Goal: Transaction & Acquisition: Book appointment/travel/reservation

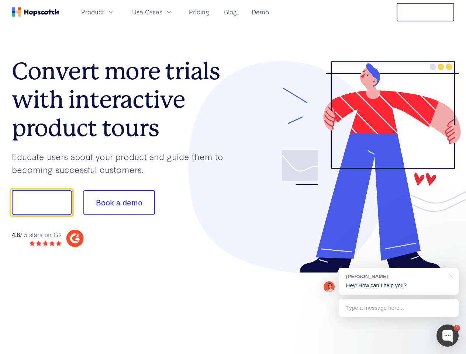
click at [233, 177] on div at bounding box center [343, 167] width 221 height 212
click at [104, 12] on span "Product" at bounding box center [92, 11] width 23 height 9
click at [162, 12] on span "Use Cases" at bounding box center [147, 11] width 30 height 9
click at [425, 12] on button "Free Trial" at bounding box center [426, 12] width 58 height 18
click at [41, 203] on button "Show me!" at bounding box center [42, 202] width 60 height 24
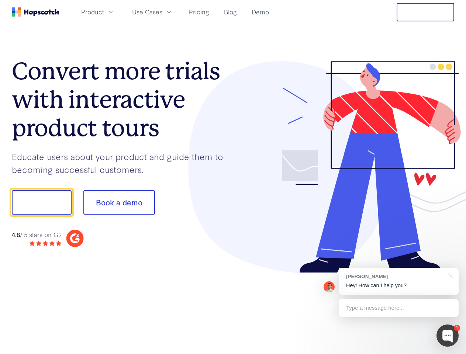
click at [119, 203] on button "Book a demo" at bounding box center [119, 202] width 72 height 24
click at [448, 336] on div at bounding box center [448, 336] width 22 height 22
click at [399, 282] on div "[PERSON_NAME] Hey! How can I help you?" at bounding box center [399, 281] width 120 height 27
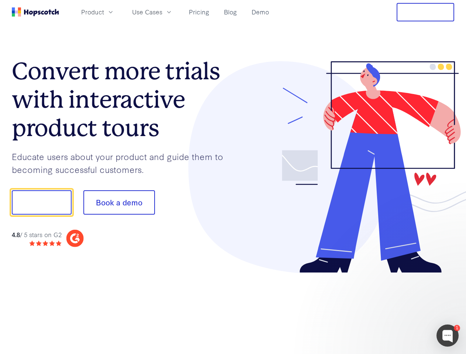
click at [449, 275] on div at bounding box center [389, 202] width 138 height 246
click at [399, 308] on div at bounding box center [389, 251] width 138 height 147
